Goal: Register for event/course: Sign up to attend an event or enroll in a course

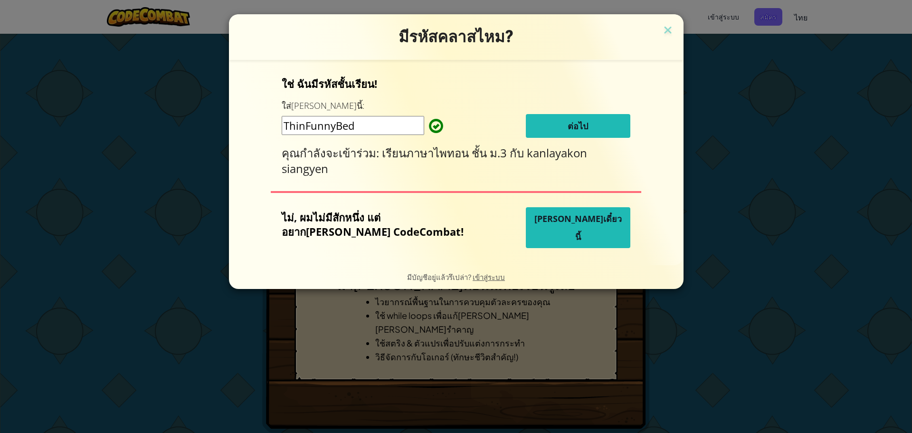
click at [392, 124] on input "ThinFunnyBed" at bounding box center [353, 125] width 143 height 19
click at [576, 125] on button "ต่อไป" at bounding box center [578, 126] width 105 height 24
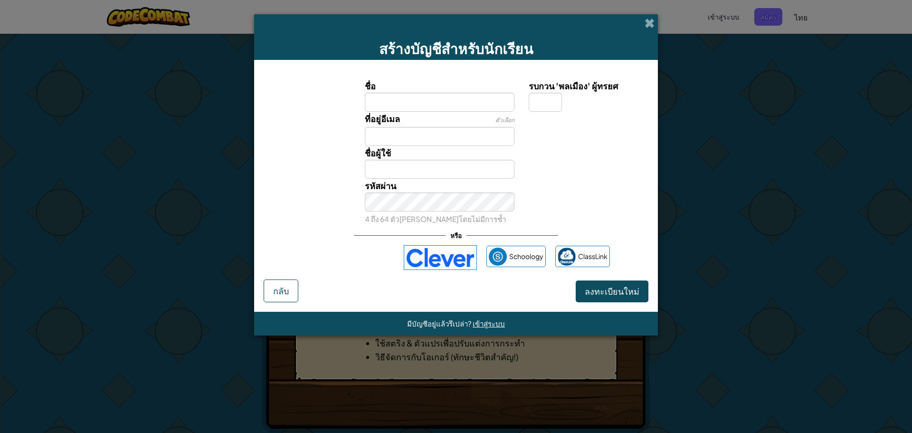
click at [400, 102] on input "ชื่อ" at bounding box center [440, 102] width 150 height 19
type input "[PERSON_NAME]"
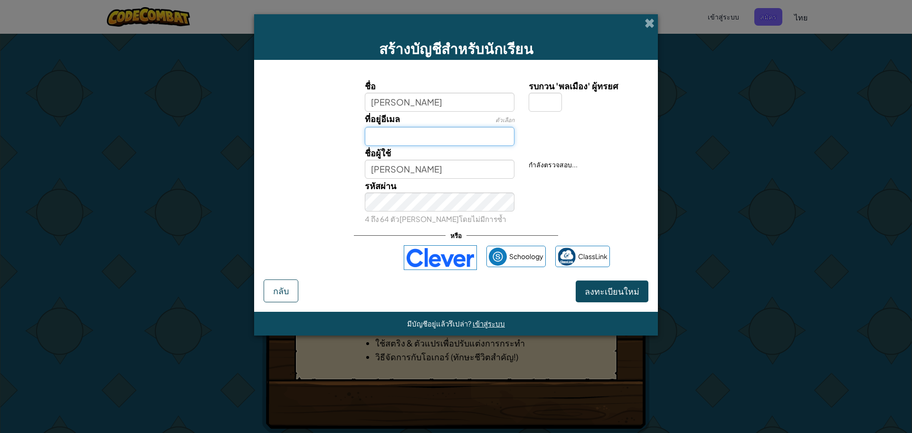
drag, startPoint x: 389, startPoint y: 128, endPoint x: 389, endPoint y: 133, distance: 5.2
click at [389, 133] on input "ที่อยู่อีเมล" at bounding box center [440, 136] width 150 height 19
click at [596, 290] on span "ลงทะเบียนใหม่" at bounding box center [612, 291] width 55 height 11
click at [408, 162] on input "[PERSON_NAME]" at bounding box center [440, 169] width 150 height 19
click at [366, 137] on input "0614306377" at bounding box center [440, 136] width 150 height 19
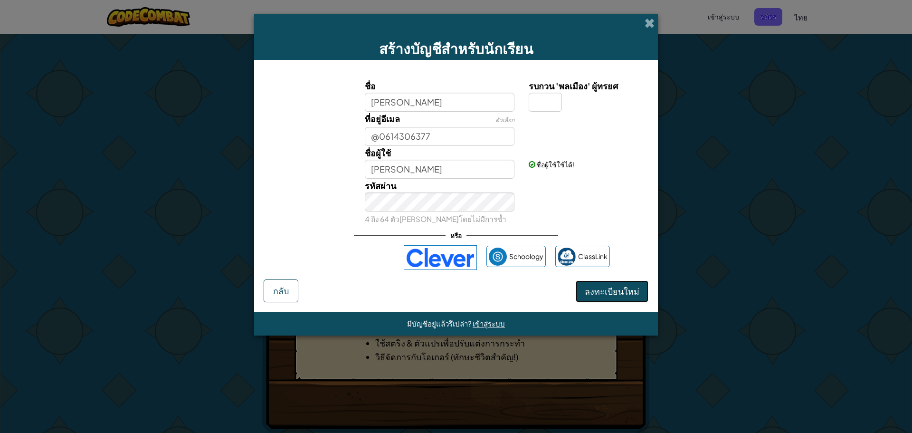
click at [628, 291] on span "ลงทะเบียนใหม่" at bounding box center [612, 291] width 55 height 11
drag, startPoint x: 561, startPoint y: 181, endPoint x: 506, endPoint y: 150, distance: 63.2
click at [561, 181] on div "รหัสผ่าน 4 ถึง 64 ตัว[PERSON_NAME]โดยไม่มีการซ้ำ" at bounding box center [456, 202] width 394 height 47
click at [433, 135] on input "@0614306377" at bounding box center [440, 136] width 150 height 19
type input "@"
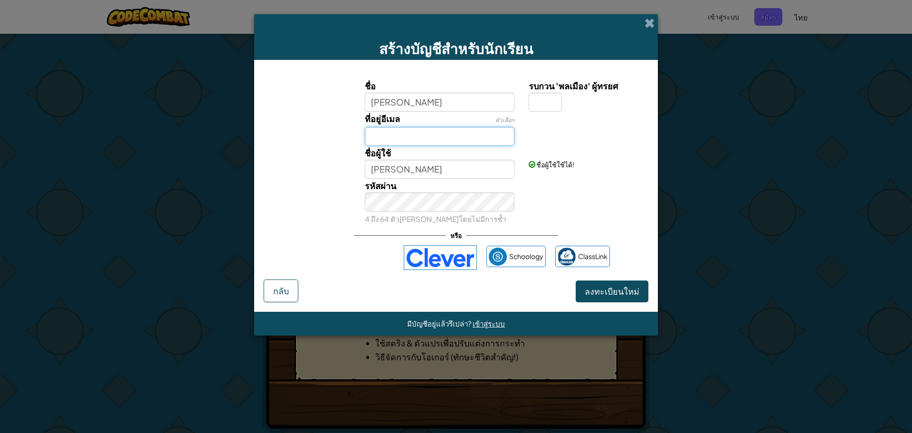
click at [419, 135] on input "ที่อยู่อีเมล" at bounding box center [440, 136] width 150 height 19
type input "[EMAIL_ADDRESS][DOMAIN_NAME]"
click at [615, 291] on span "ลงทะเบียนใหม่" at bounding box center [612, 291] width 55 height 11
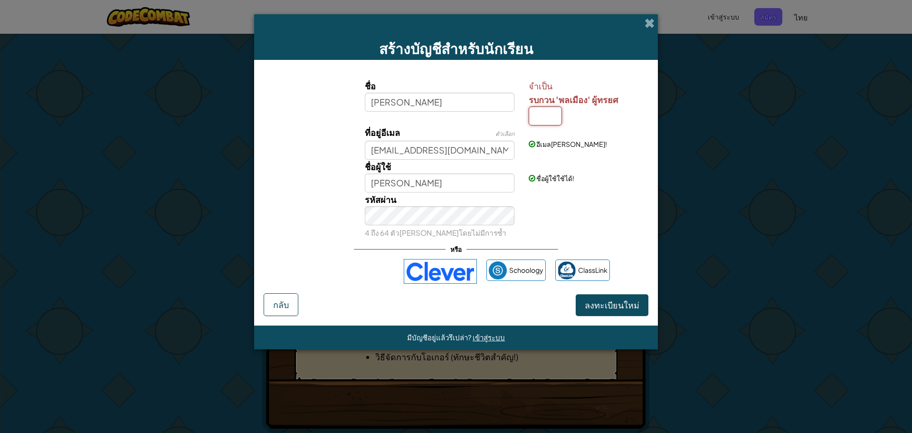
click at [541, 116] on input "รบกวน 'พลเมือง' ผู้ทรยศ" at bounding box center [545, 115] width 33 height 19
click at [541, 116] on input "ธ" at bounding box center [545, 115] width 33 height 19
click at [541, 117] on input "ธ" at bounding box center [545, 115] width 33 height 19
click at [546, 106] on input "ธ" at bounding box center [545, 115] width 33 height 19
type input "ธ"
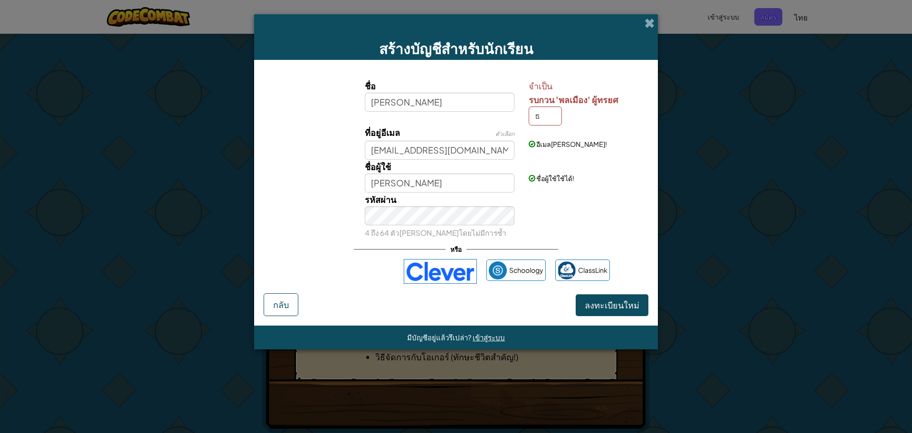
type input "[PERSON_NAME]ธ"
click at [549, 105] on label "รบกวน 'พลเมือง' ผู้ทรยศ" at bounding box center [587, 100] width 117 height 14
click at [549, 106] on input "ธ" at bounding box center [545, 115] width 33 height 19
type input "[PERSON_NAME]"
click at [589, 308] on span "ลงทะเบียนใหม่" at bounding box center [612, 304] width 55 height 11
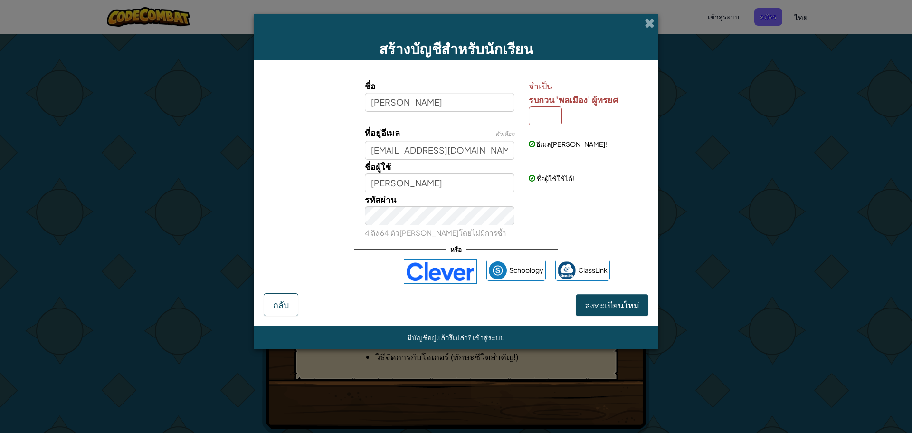
click at [537, 125] on div "อีเมล[PERSON_NAME]!" at bounding box center [588, 136] width 132 height 23
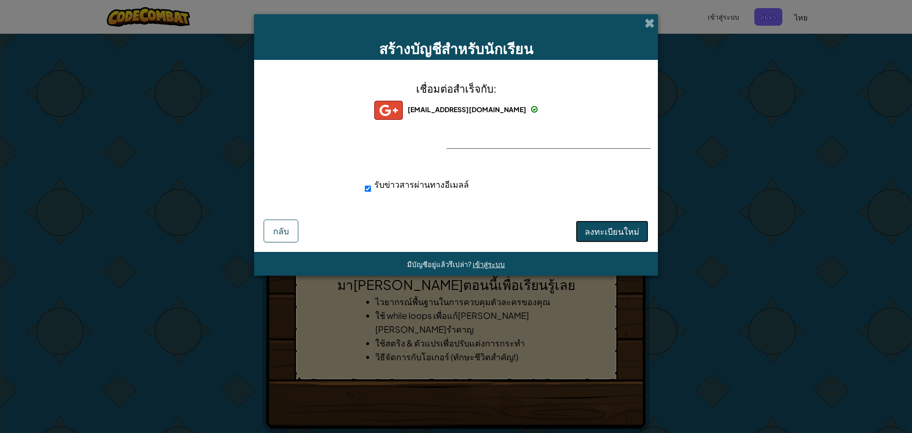
click at [615, 234] on span "ลงทะเบียนใหม่" at bounding box center [612, 231] width 55 height 11
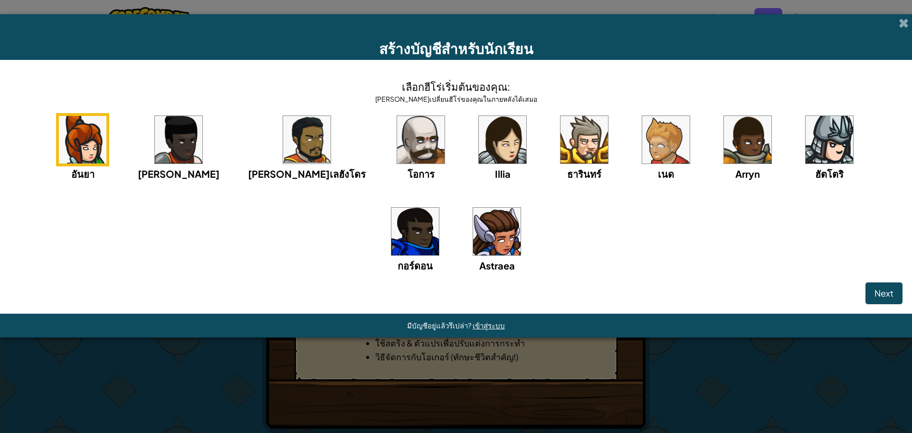
click at [473, 236] on img at bounding box center [497, 232] width 48 height 48
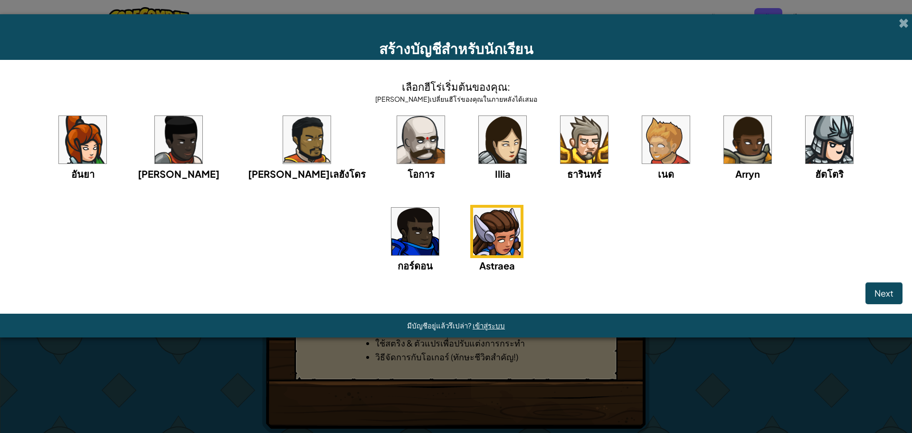
click at [473, 235] on img at bounding box center [497, 232] width 48 height 48
click at [473, 234] on img at bounding box center [497, 232] width 48 height 48
click at [892, 287] on span "Next" at bounding box center [884, 292] width 19 height 11
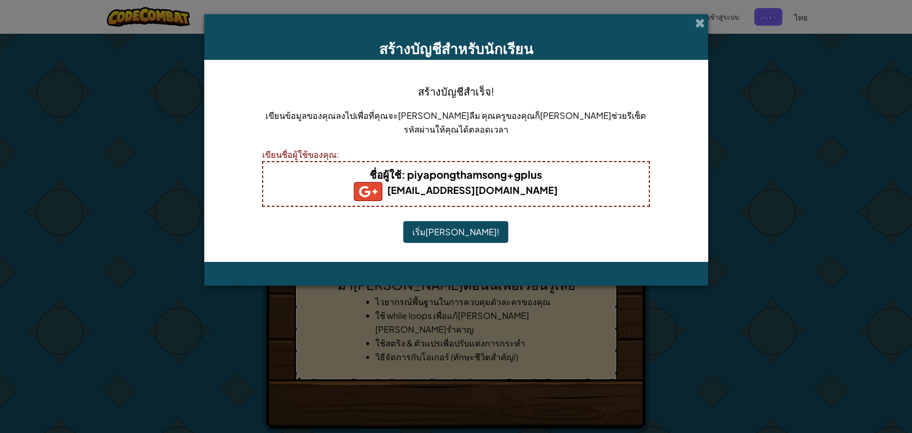
click at [449, 233] on button "เริ่ม[PERSON_NAME]!" at bounding box center [455, 232] width 105 height 22
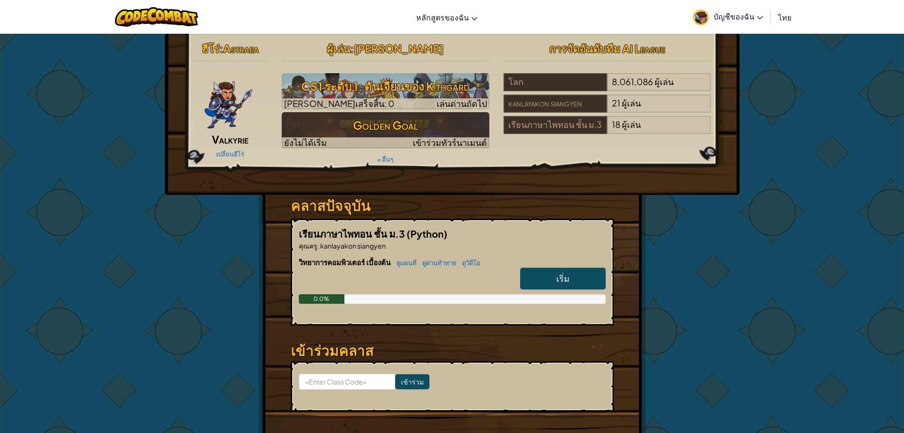
drag, startPoint x: 574, startPoint y: 281, endPoint x: 568, endPoint y: 283, distance: 6.0
click at [574, 281] on link "เริ่ม" at bounding box center [563, 278] width 86 height 22
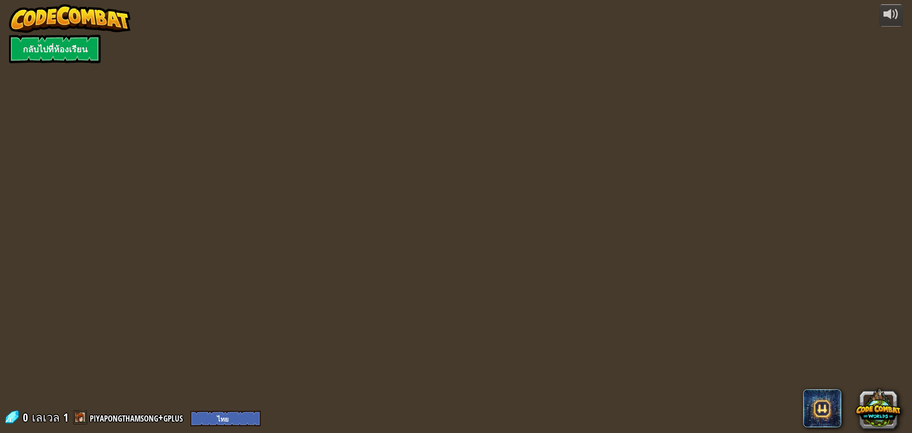
select select "th"
drag, startPoint x: 564, startPoint y: 275, endPoint x: 562, endPoint y: 289, distance: 14.4
click at [565, 290] on div "powered by กลับไปที่ห้องเรียน 0 เลเวล 1 piyapongthamsong+gplus English (US) Eng…" at bounding box center [456, 216] width 912 height 433
select select "th"
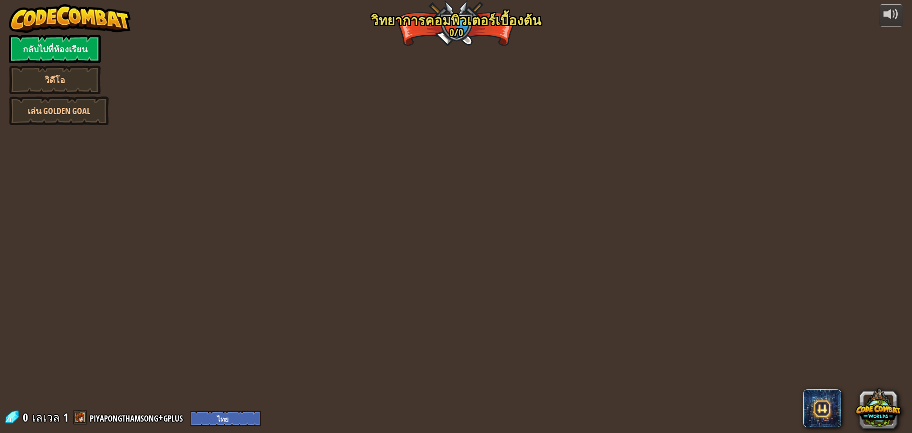
select select "th"
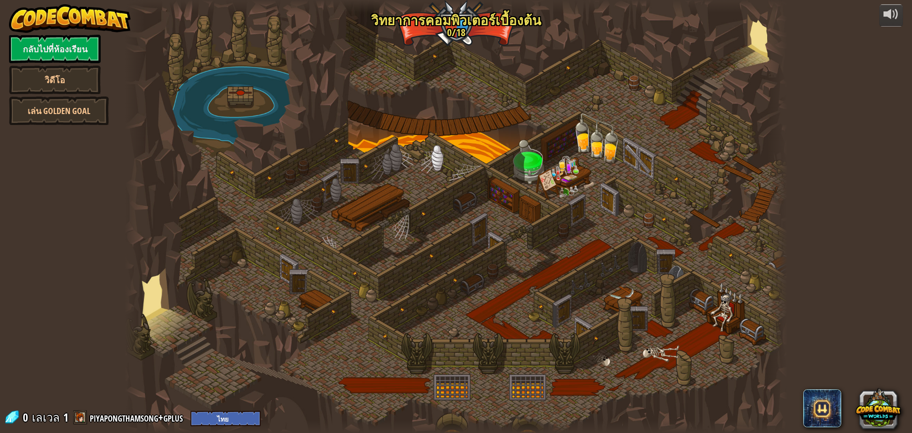
select select "th"
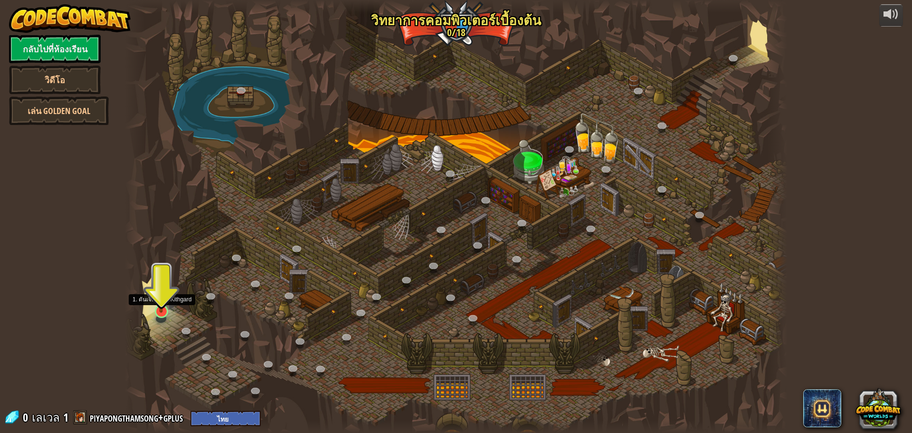
click at [159, 311] on img at bounding box center [161, 292] width 18 height 40
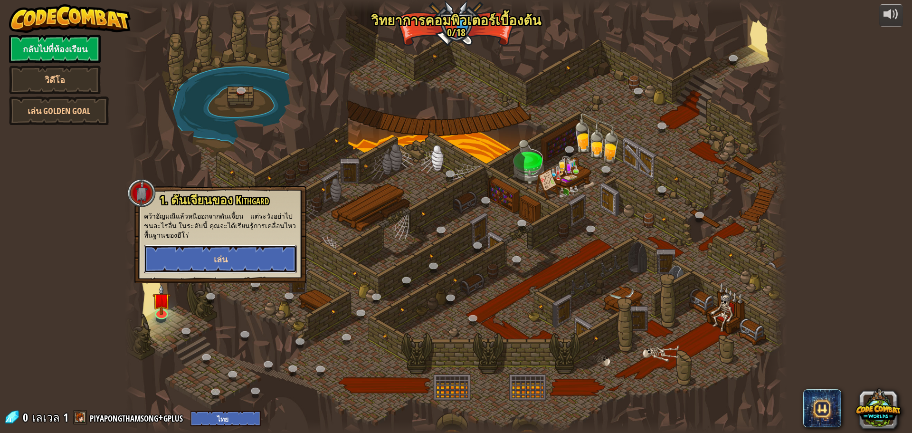
click at [219, 265] on button "เล่น" at bounding box center [220, 259] width 153 height 29
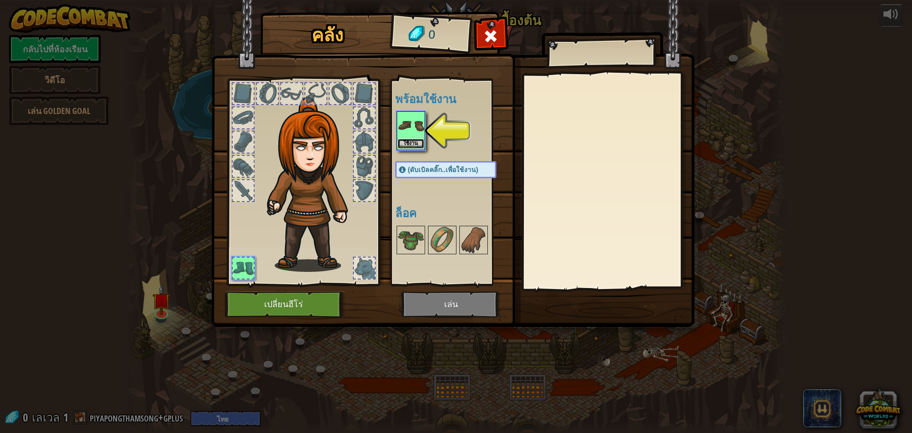
click at [408, 141] on button "ใช้งาน" at bounding box center [411, 144] width 27 height 10
